Goal: Find specific page/section: Find specific page/section

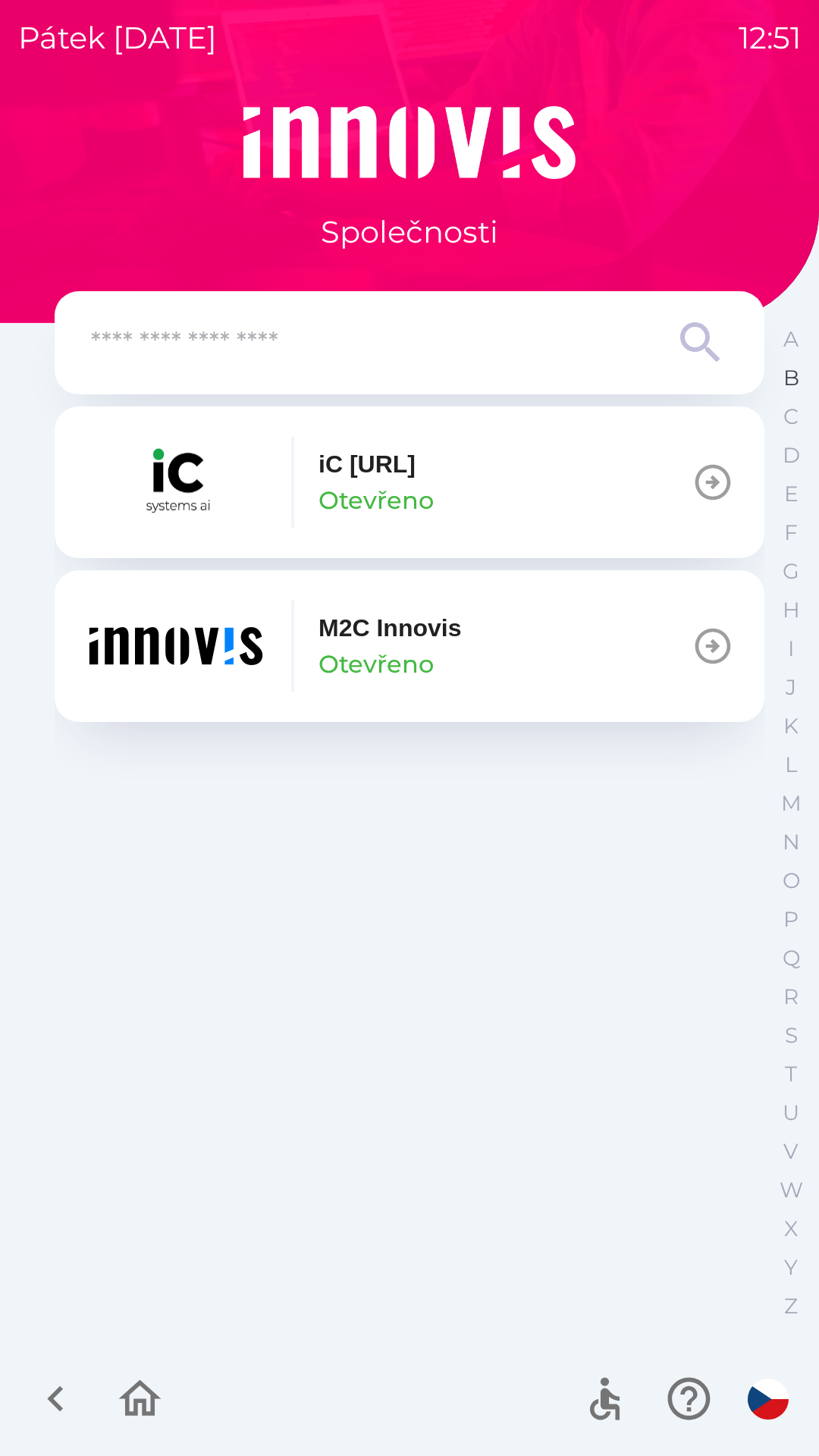
click at [791, 386] on p "B" at bounding box center [791, 377] width 15 height 26
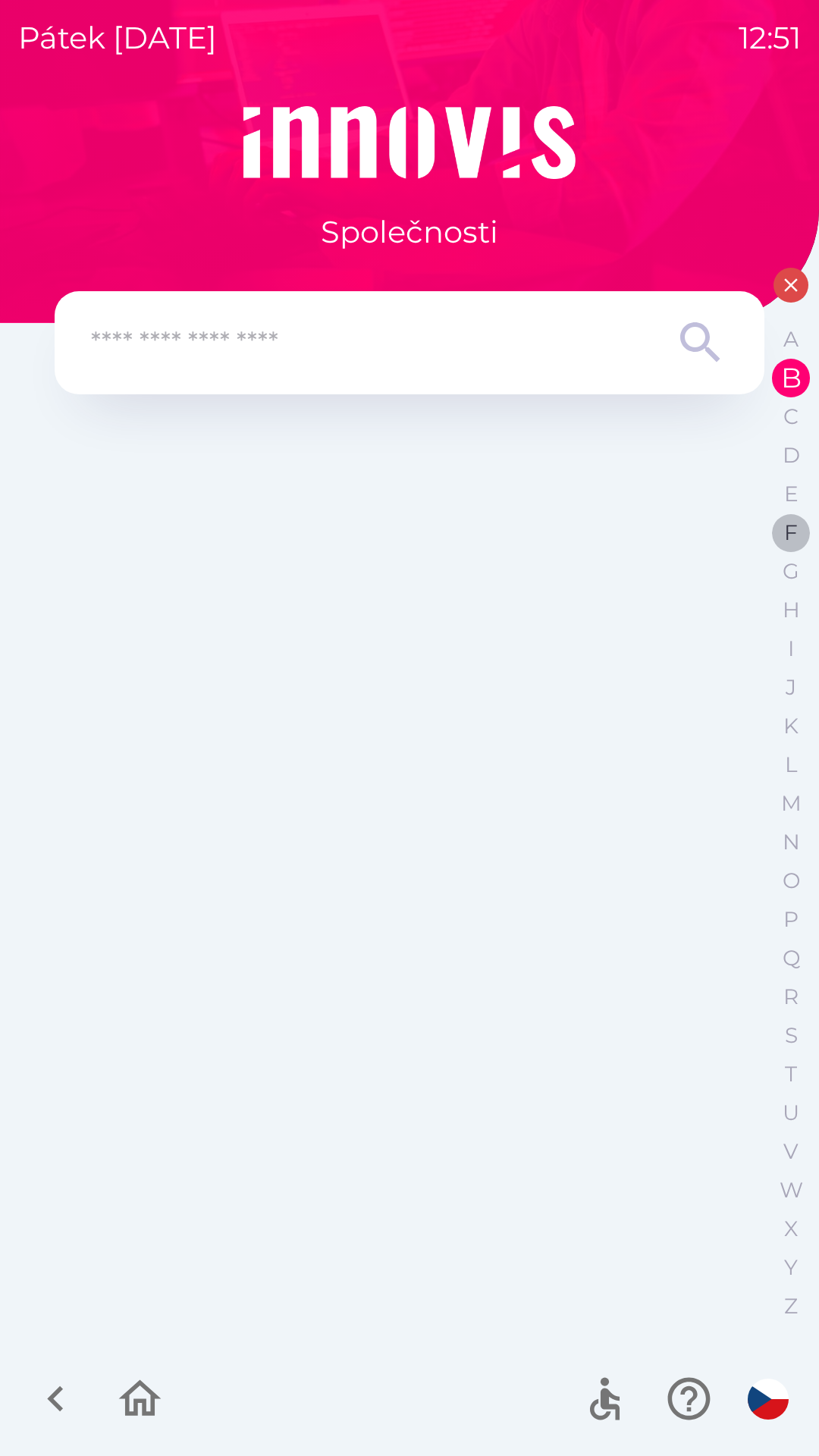
click at [787, 536] on p "F" at bounding box center [790, 532] width 14 height 26
click at [519, 342] on input "text" at bounding box center [379, 342] width 576 height 42
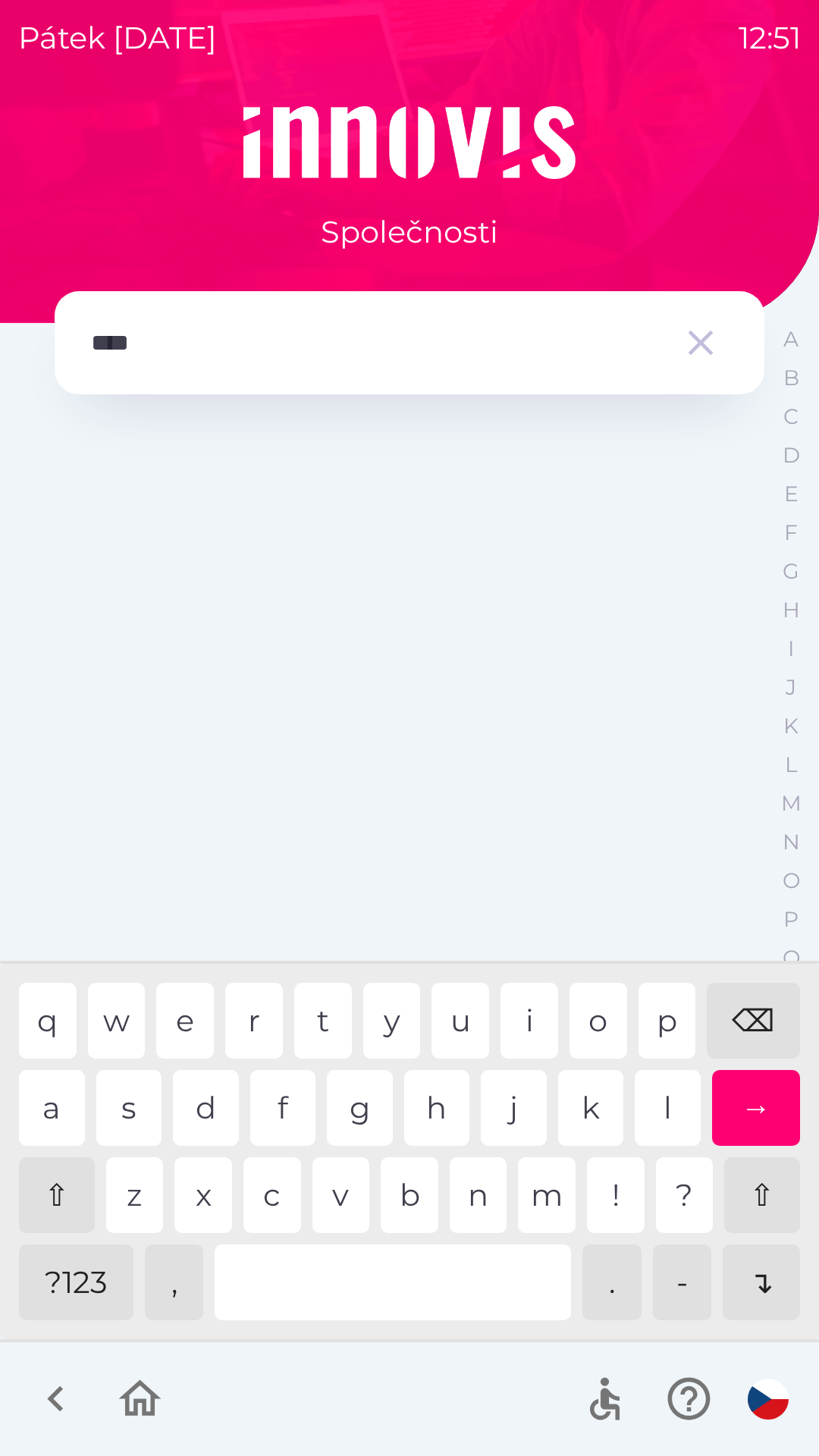
type input "*****"
click at [60, 1115] on div "a" at bounding box center [52, 1108] width 66 height 75
click at [756, 1103] on div "→" at bounding box center [756, 1108] width 89 height 75
click at [152, 1381] on icon "button" at bounding box center [139, 1399] width 51 height 51
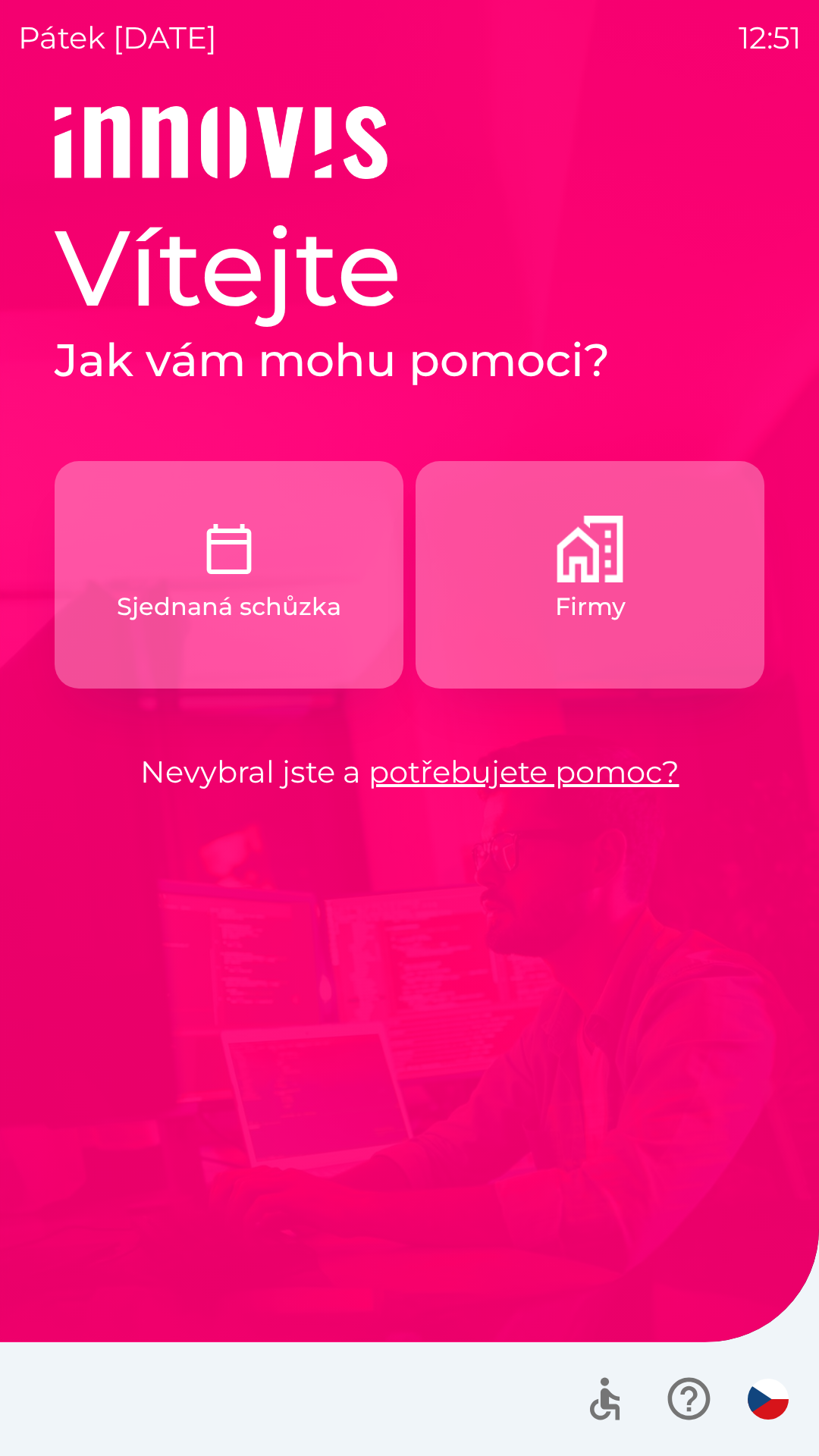
click at [266, 606] on p "Sjednaná schůzka" at bounding box center [229, 607] width 224 height 37
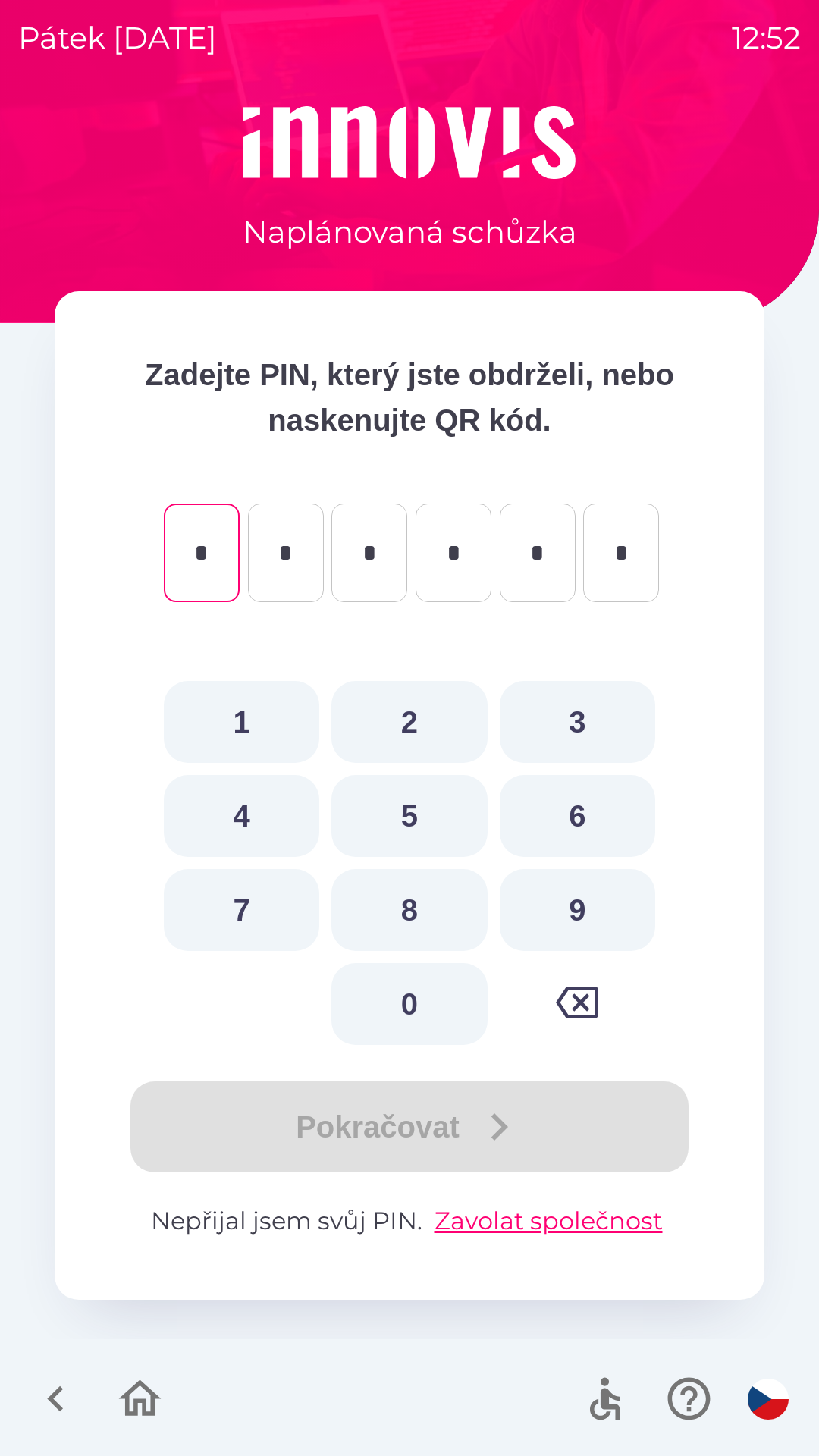
click at [58, 1390] on icon "button" at bounding box center [55, 1399] width 15 height 26
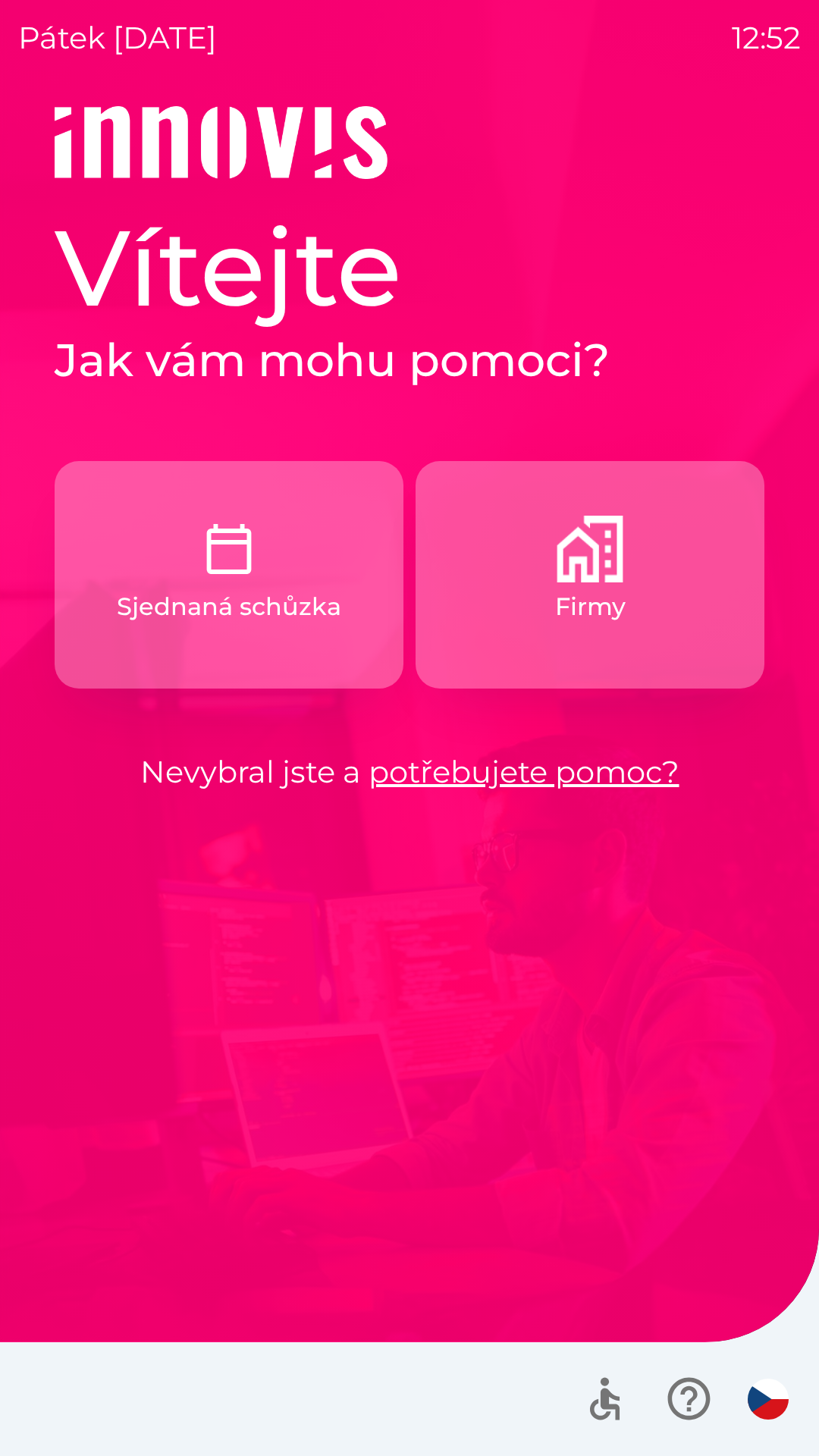
click at [584, 605] on p "Firmy" at bounding box center [590, 607] width 71 height 37
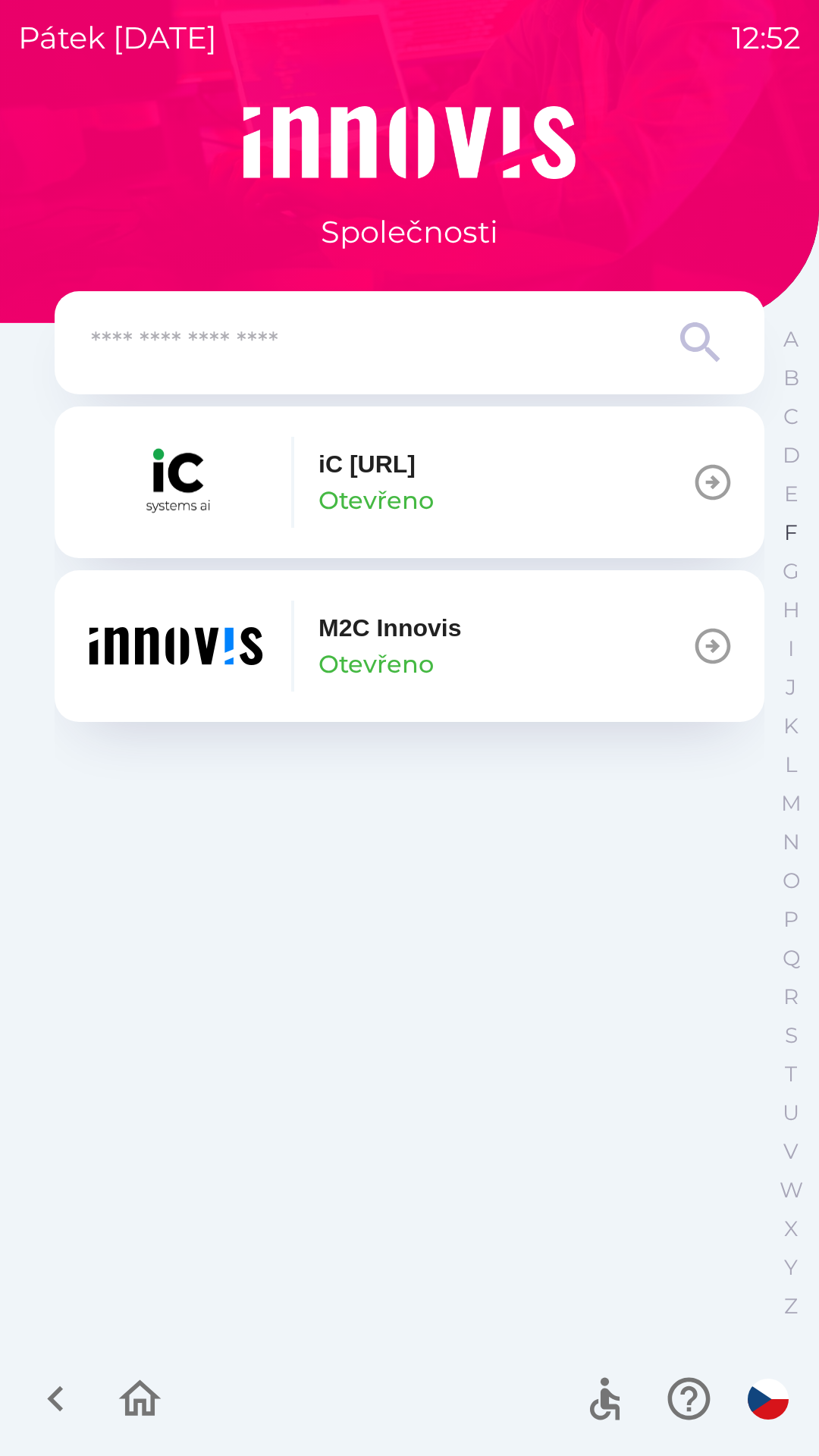
click at [788, 538] on p "F" at bounding box center [790, 532] width 14 height 26
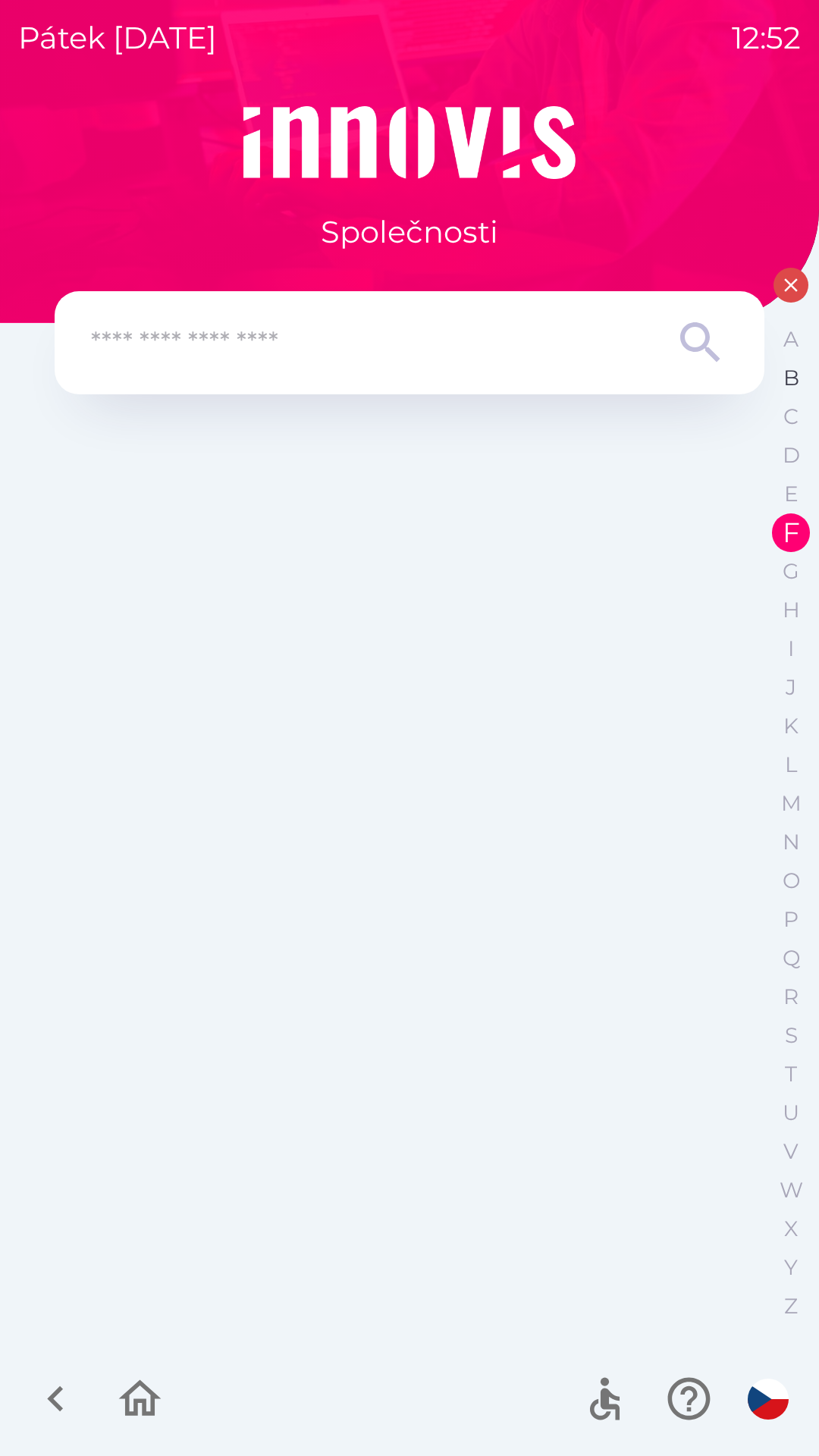
click at [787, 387] on p "B" at bounding box center [791, 377] width 15 height 26
click at [790, 291] on icon "button" at bounding box center [791, 285] width 23 height 23
